Goal: Communication & Community: Answer question/provide support

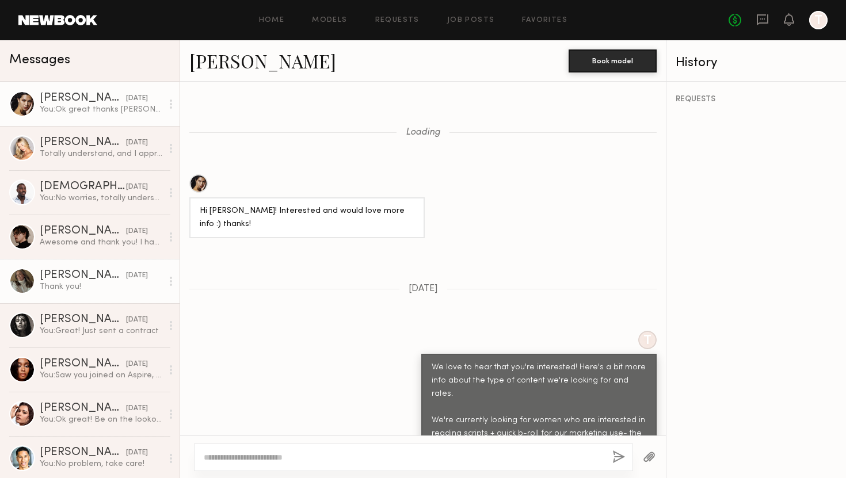
scroll to position [1026, 0]
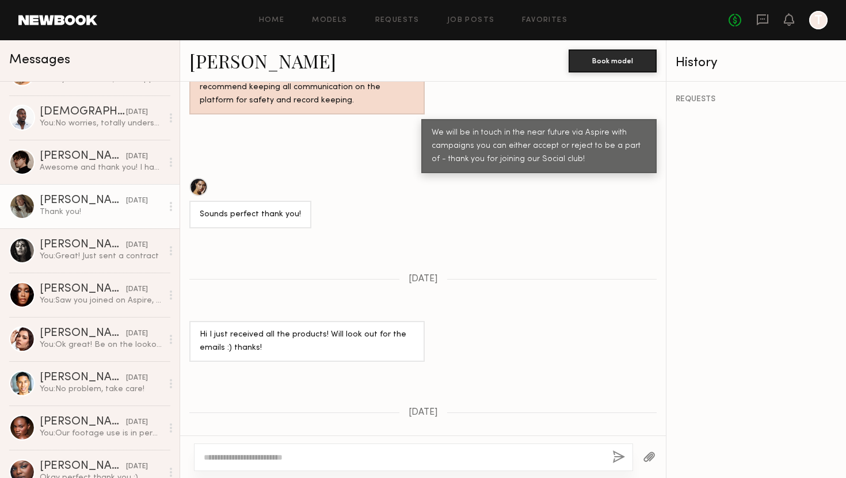
click at [97, 198] on div "[PERSON_NAME]" at bounding box center [83, 201] width 86 height 12
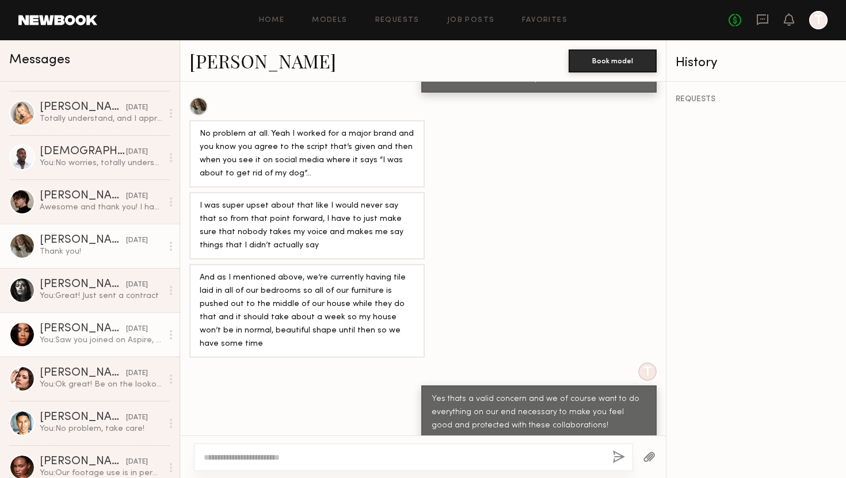
scroll to position [26, 0]
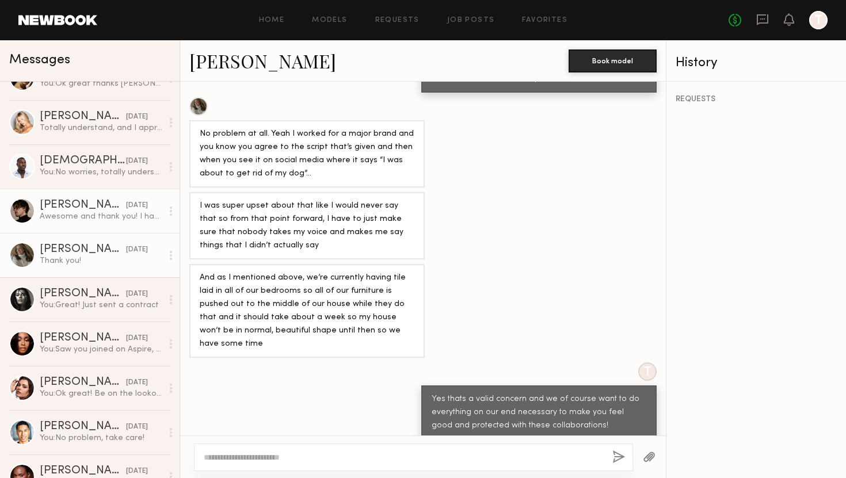
click at [73, 214] on div "Awesome and thank you! I have gone ahead and signed up. Please let me know if y…" at bounding box center [101, 216] width 123 height 11
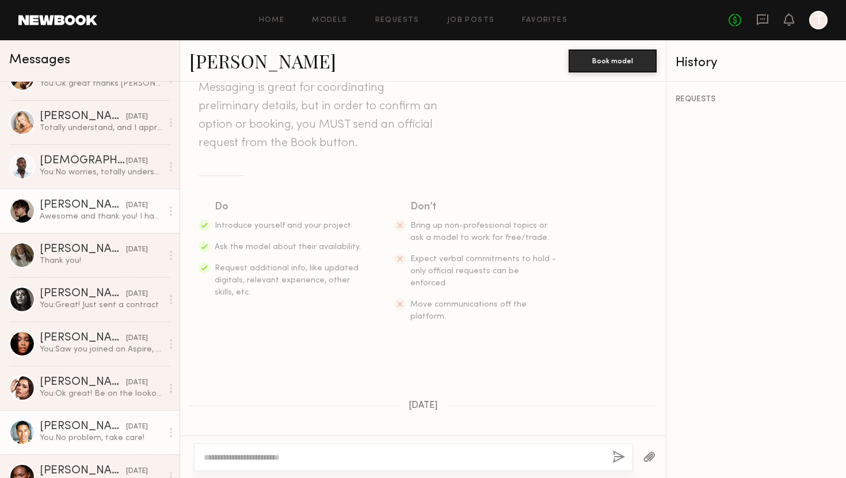
scroll to position [100, 0]
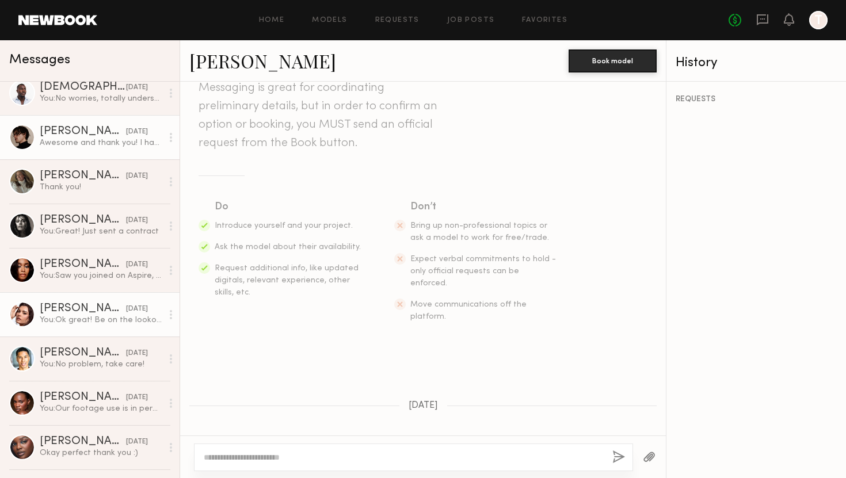
click at [68, 325] on div "You: Ok great! Be on the lookout for a contract and welcome email - will send e…" at bounding box center [101, 320] width 123 height 11
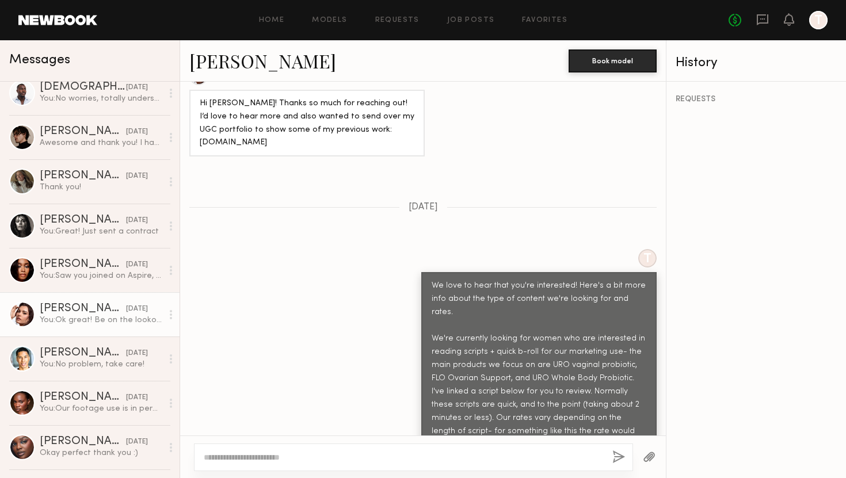
scroll to position [852, 0]
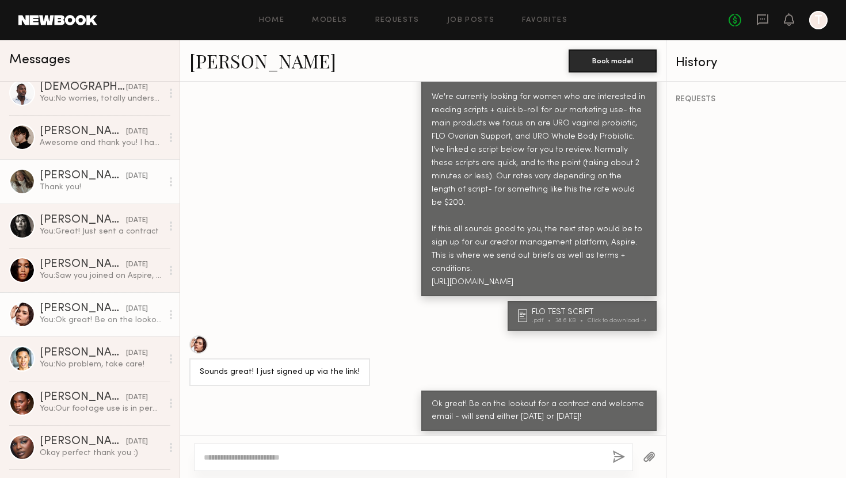
click at [74, 179] on div "[PERSON_NAME]" at bounding box center [83, 176] width 86 height 12
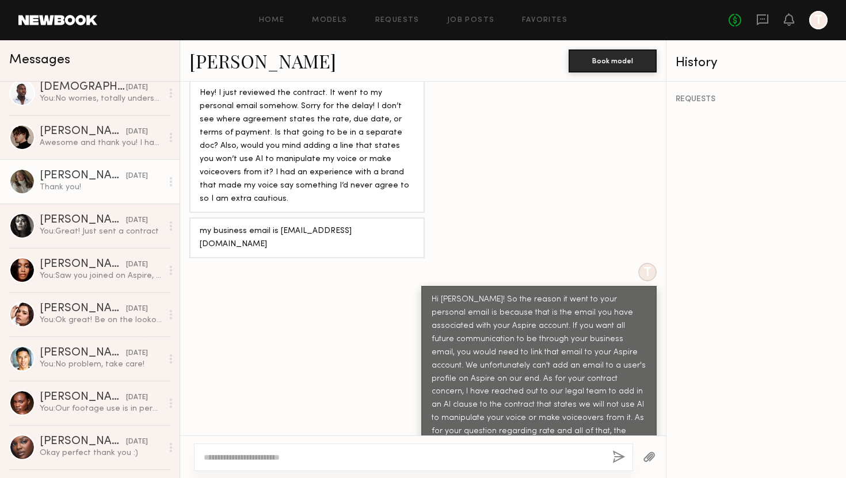
scroll to position [1807, 0]
drag, startPoint x: 476, startPoint y: 341, endPoint x: 538, endPoint y: 343, distance: 62.2
click at [538, 343] on div "Hi [PERSON_NAME]! So the reason it went to your personal email is because that …" at bounding box center [539, 397] width 215 height 211
click at [473, 339] on div "Hi [PERSON_NAME]! So the reason it went to your personal email is because that …" at bounding box center [539, 397] width 215 height 211
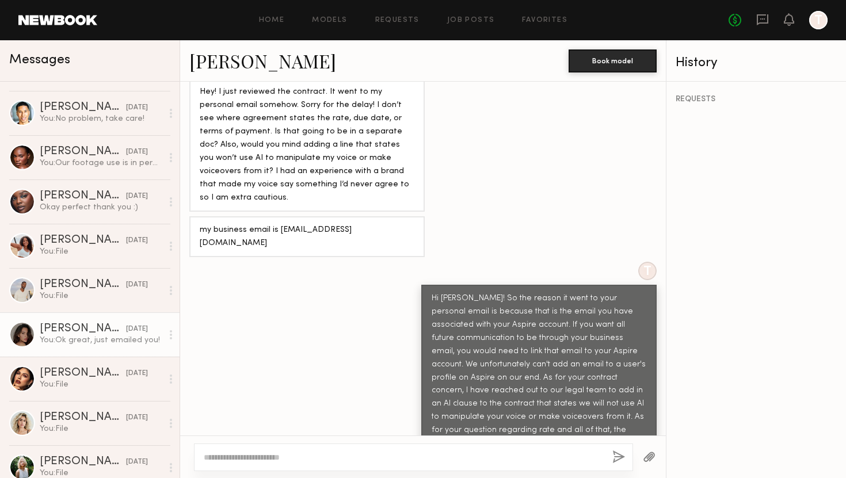
scroll to position [372, 0]
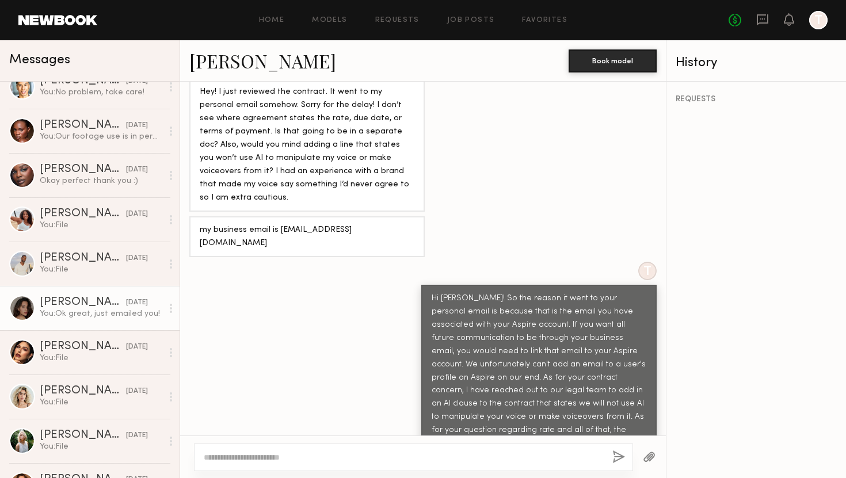
click at [60, 317] on div "You: Ok great, just emailed you!" at bounding box center [101, 314] width 123 height 11
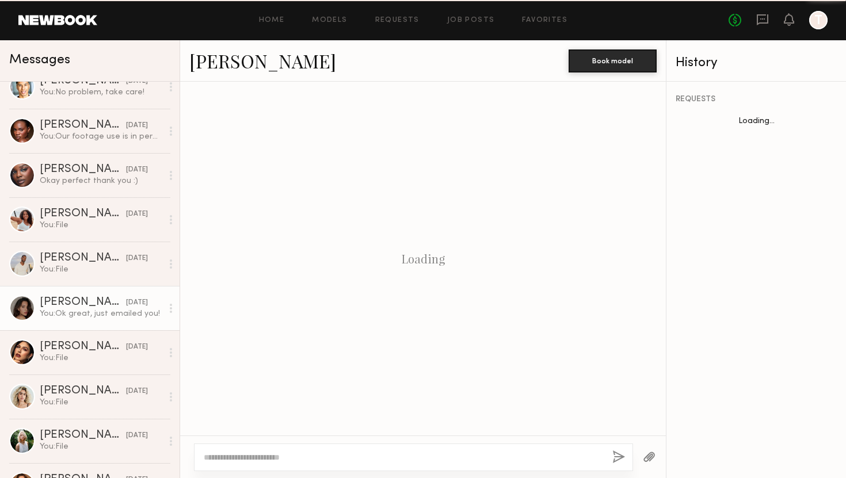
scroll to position [503, 0]
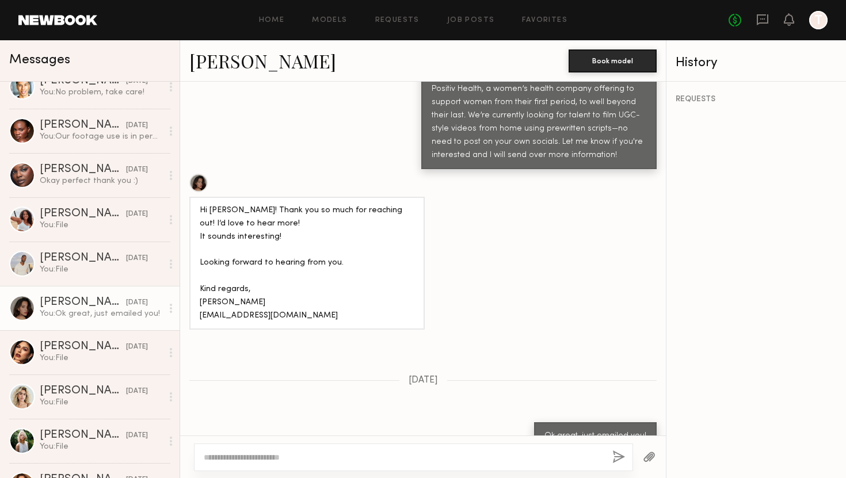
click at [225, 58] on link "[PERSON_NAME]" at bounding box center [262, 60] width 147 height 25
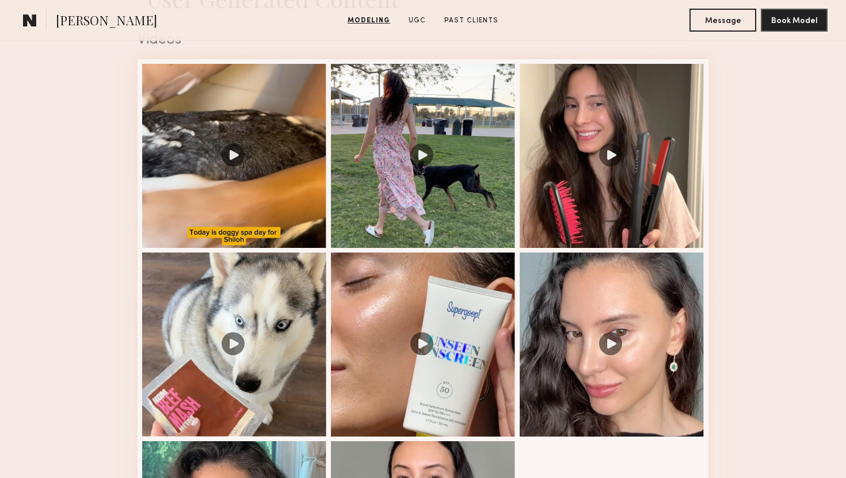
scroll to position [1226, 0]
